Goal: Transaction & Acquisition: Purchase product/service

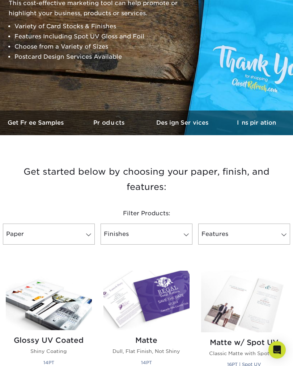
scroll to position [108, 0]
click at [81, 235] on link "Paper" at bounding box center [49, 234] width 92 height 21
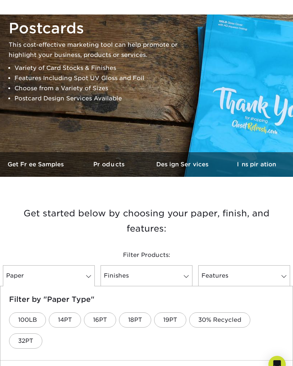
scroll to position [0, 0]
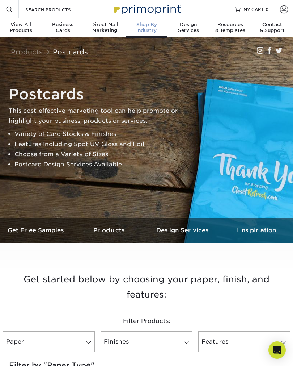
click at [148, 30] on div "Shop By Industry" at bounding box center [147, 28] width 42 height 12
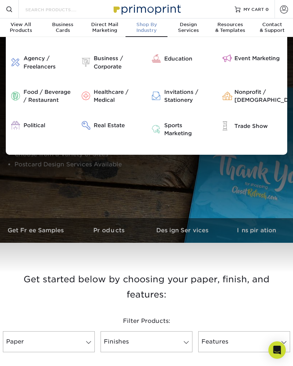
click at [60, 13] on input "Search Products" at bounding box center [60, 9] width 71 height 9
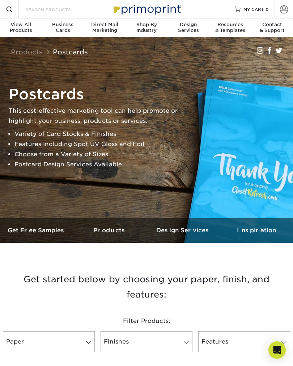
type input "W"
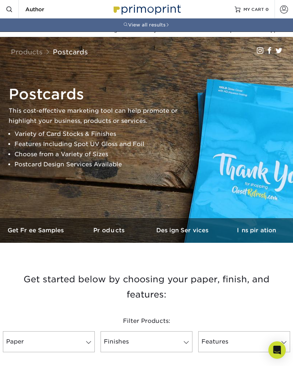
type input "Author"
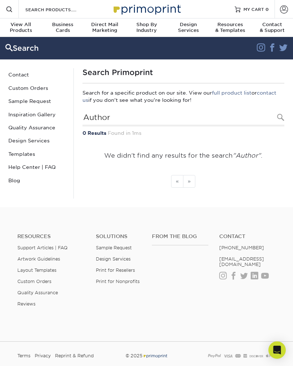
click at [146, 30] on div "Shop By Industry" at bounding box center [147, 28] width 42 height 12
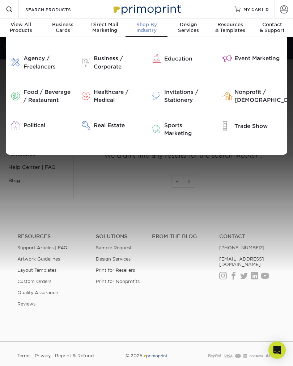
click at [109, 64] on div "Business / Corporate" at bounding box center [117, 62] width 47 height 16
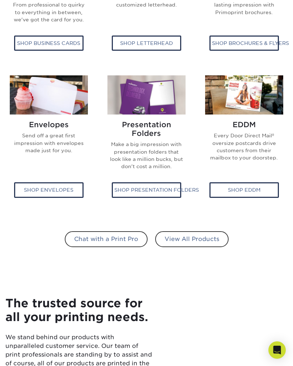
scroll to position [384, 0]
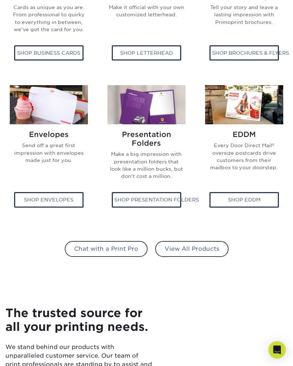
click at [202, 252] on link "View All Products" at bounding box center [192, 249] width 74 height 16
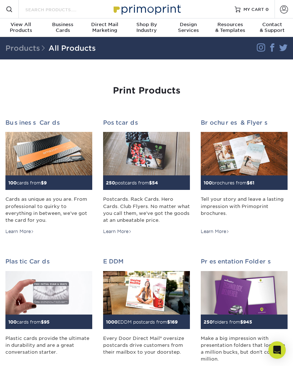
click at [69, 10] on input "Search Products" at bounding box center [60, 9] width 71 height 9
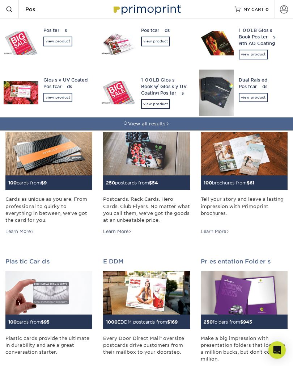
type input "Pos"
click at [156, 32] on div "Postcards" at bounding box center [164, 30] width 47 height 7
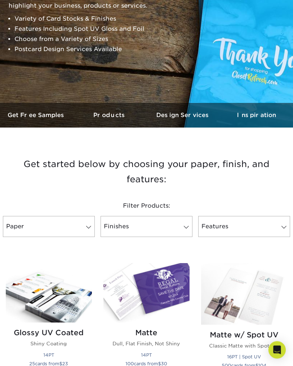
scroll to position [115, 0]
click at [177, 228] on link "Finishes" at bounding box center [147, 226] width 92 height 21
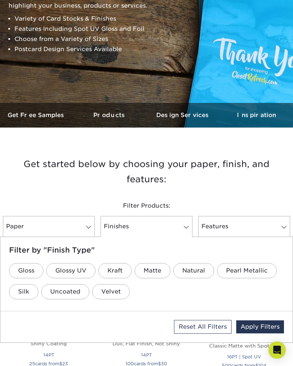
click at [180, 226] on link "Finishes" at bounding box center [147, 226] width 92 height 21
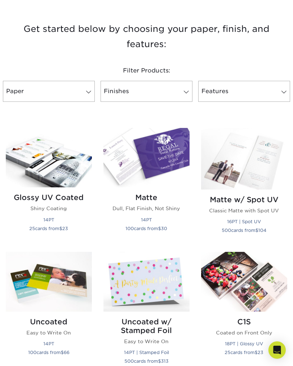
scroll to position [254, 0]
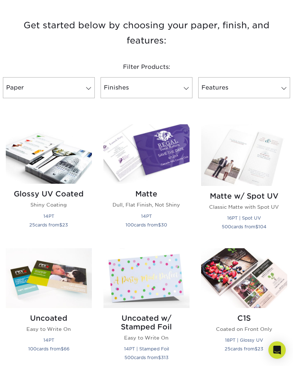
click at [36, 193] on h2 "Glossy UV Coated" at bounding box center [49, 193] width 86 height 9
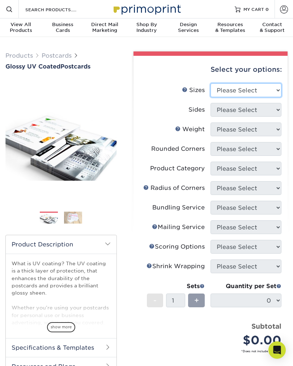
click at [271, 90] on select "Please Select 1.5" x 7" 2" x 4" 2" x 6" 2" x 7" 2" x 8" 2.12" x 5.5" 2.12" x 5.…" at bounding box center [246, 90] width 71 height 14
select select "4.00x6.00"
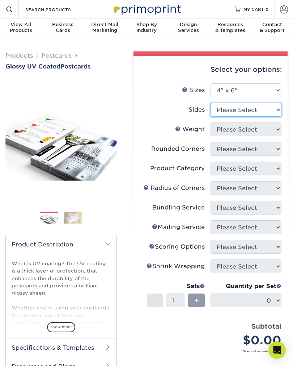
click at [270, 111] on select "Please Select Print Both Sides Print Front Only" at bounding box center [246, 110] width 71 height 14
select select "32d3c223-f82c-492b-b915-ba065a00862f"
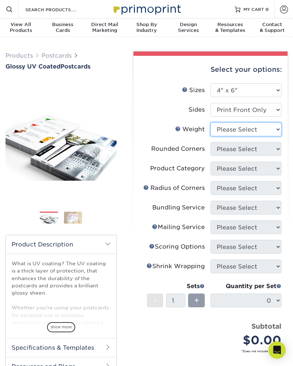
click at [275, 129] on select "Please Select 14PT 16PT 18PT C1S" at bounding box center [246, 129] width 71 height 14
select select "16PT"
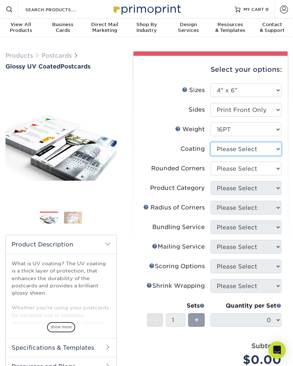
click at [274, 148] on select at bounding box center [246, 149] width 71 height 14
select select "1e8116af-acfc-44b1-83dc-8181aa338834"
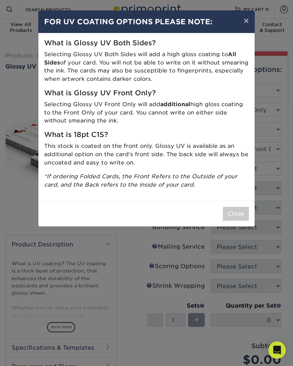
click at [240, 209] on button "Close" at bounding box center [236, 214] width 26 height 14
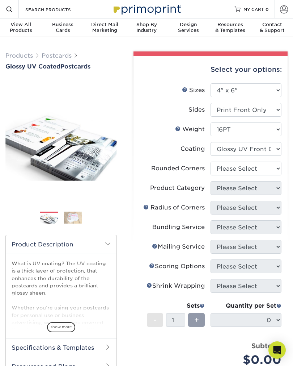
click at [272, 168] on select "Please Select Yes - Round 4 Corners No" at bounding box center [246, 169] width 71 height 14
select select "7672df9e-0e0a-464d-8e1f-920c575e4da3"
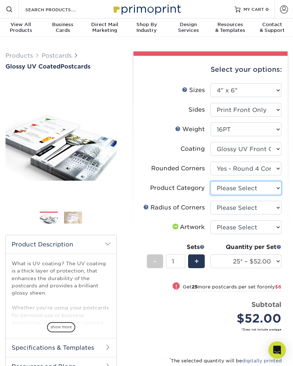
click at [274, 187] on select "Please Select Postcards" at bounding box center [246, 188] width 71 height 14
select select "9b7272e0-d6c8-4c3c-8e97-d3a1bcdab858"
click at [275, 204] on select "Please Select Rounded 1/8" Rounded 1/4"" at bounding box center [246, 208] width 71 height 14
select select "589680c7-ee9a-431b-9d12-d7aeb1386a97"
click at [275, 227] on select "Please Select I will upload files I need a design - $150" at bounding box center [246, 227] width 71 height 14
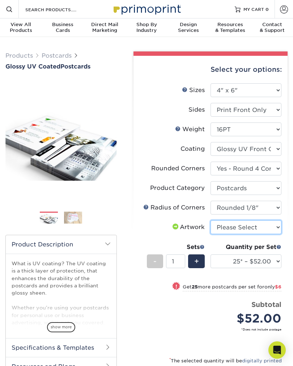
select select "upload"
click at [73, 220] on img at bounding box center [73, 217] width 18 height 13
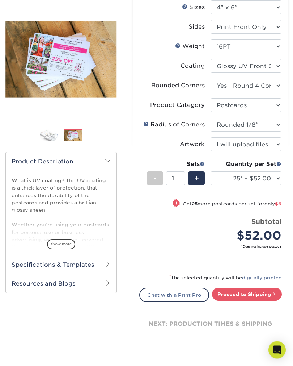
scroll to position [83, 0]
click at [198, 163] on div "Sets" at bounding box center [176, 164] width 58 height 9
click at [201, 165] on span at bounding box center [202, 163] width 5 height 5
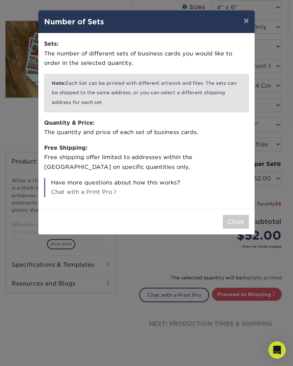
click at [249, 24] on button "×" at bounding box center [246, 21] width 17 height 20
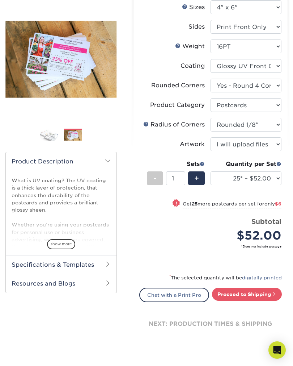
click at [199, 179] on span "+" at bounding box center [197, 178] width 5 height 11
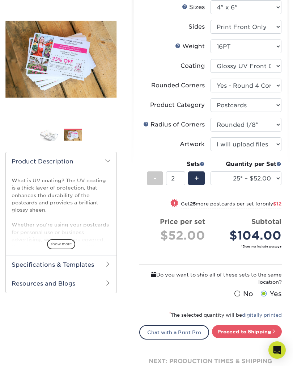
click at [197, 176] on span "+" at bounding box center [197, 178] width 5 height 11
type input "3"
click at [262, 334] on link "Proceed to Shipping" at bounding box center [247, 331] width 70 height 13
type input "Set 1"
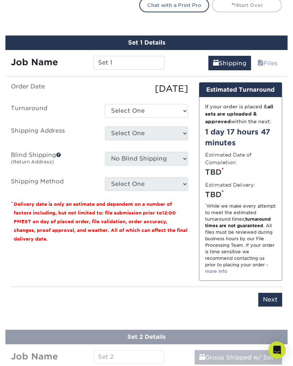
scroll to position [427, 0]
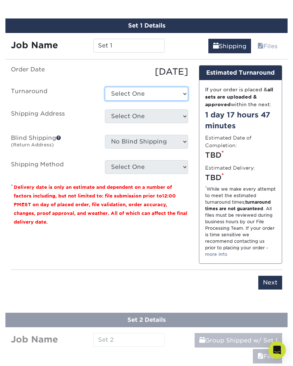
click at [178, 91] on select "Select One 2-4 Business Days 2 Day Next Business Day" at bounding box center [146, 94] width 83 height 14
select select "b2462c63-b794-4e9d-91ad-c58f1ab6c5eb"
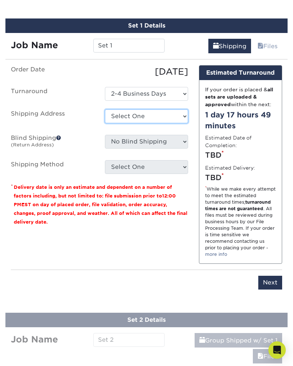
click at [182, 115] on select "Select One + Add New Address - Login" at bounding box center [146, 116] width 83 height 14
click at [174, 116] on select "Select One + Add New Address - Login" at bounding box center [146, 116] width 83 height 14
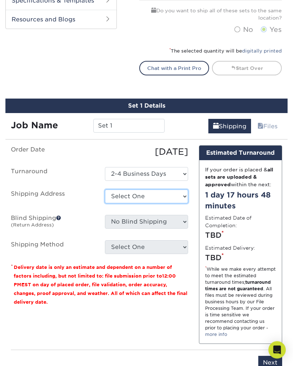
scroll to position [349, 0]
